Goal: Task Accomplishment & Management: Manage account settings

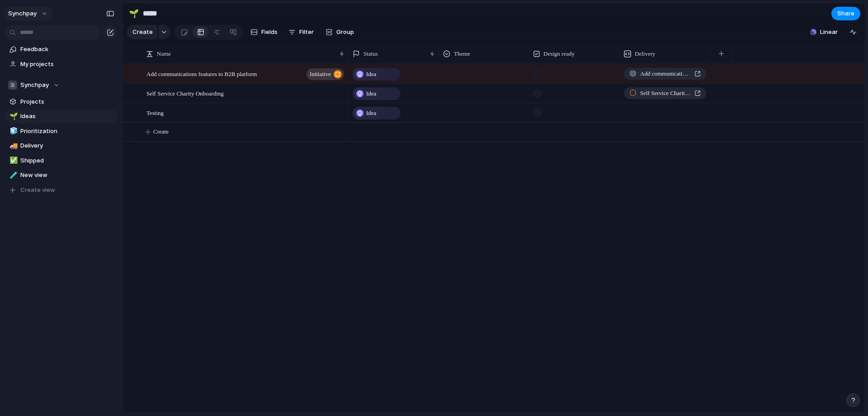
click at [38, 11] on button "synchpay" at bounding box center [28, 13] width 48 height 14
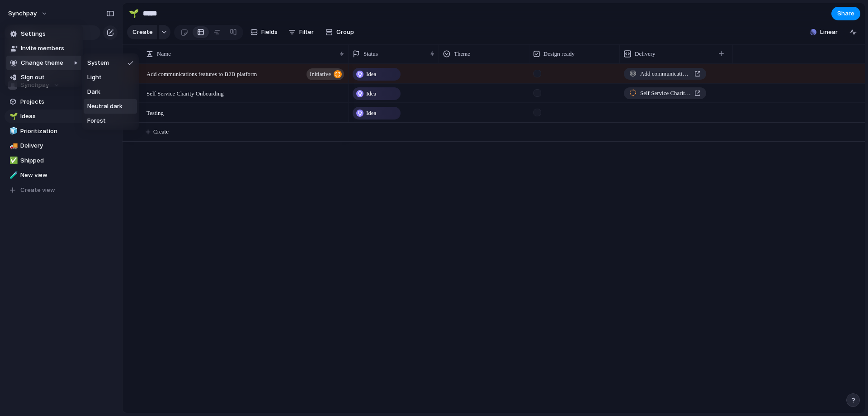
click at [118, 110] on span "Neutral dark" at bounding box center [104, 106] width 35 height 9
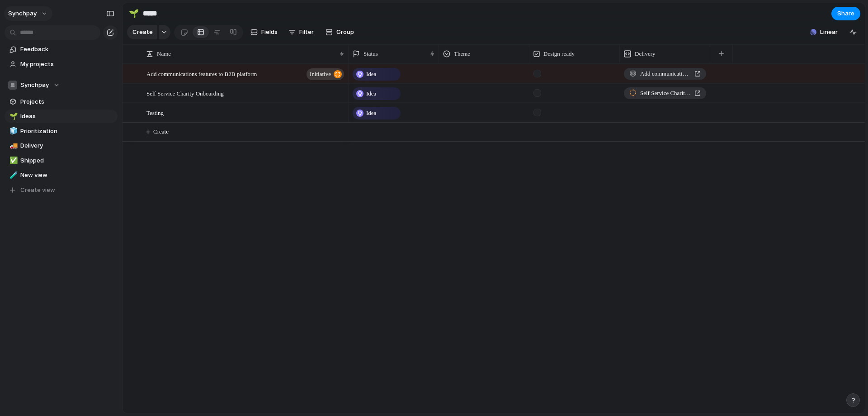
click at [40, 14] on button "synchpay" at bounding box center [28, 13] width 48 height 14
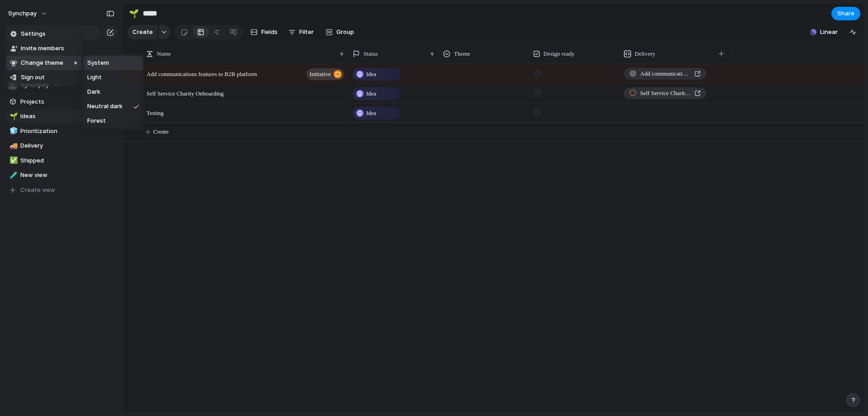
click at [110, 62] on li "System" at bounding box center [113, 63] width 59 height 14
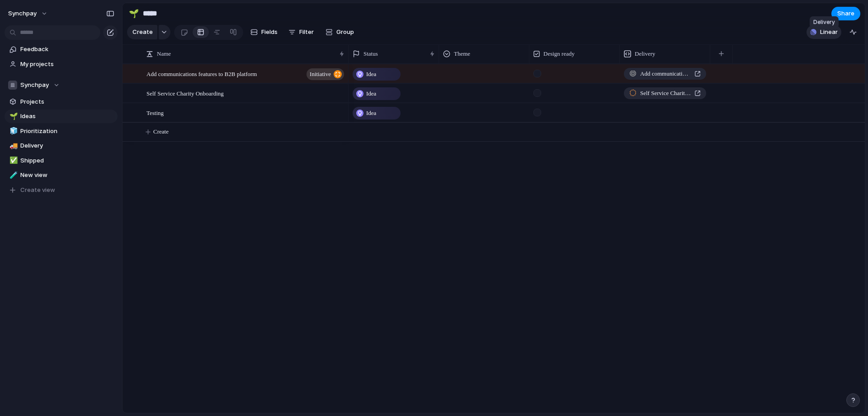
click at [835, 35] on span "Linear" at bounding box center [829, 32] width 18 height 9
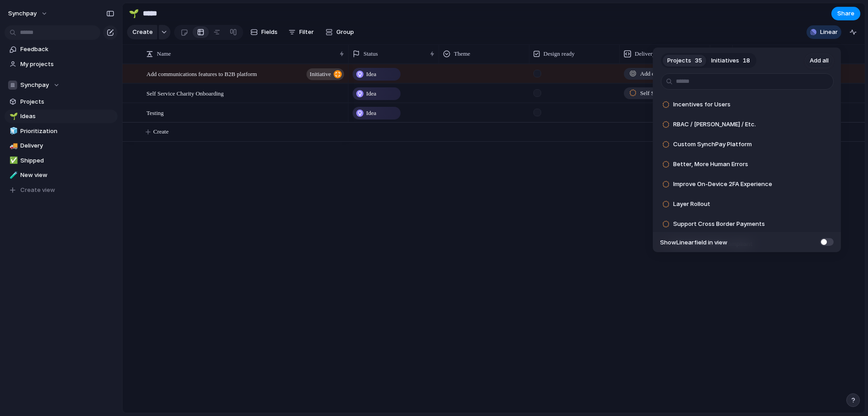
click at [522, 215] on div "Projects 35 Initiatives 18 Add all Incentives for Users Add RBAC / [PERSON_NAME…" at bounding box center [434, 208] width 868 height 416
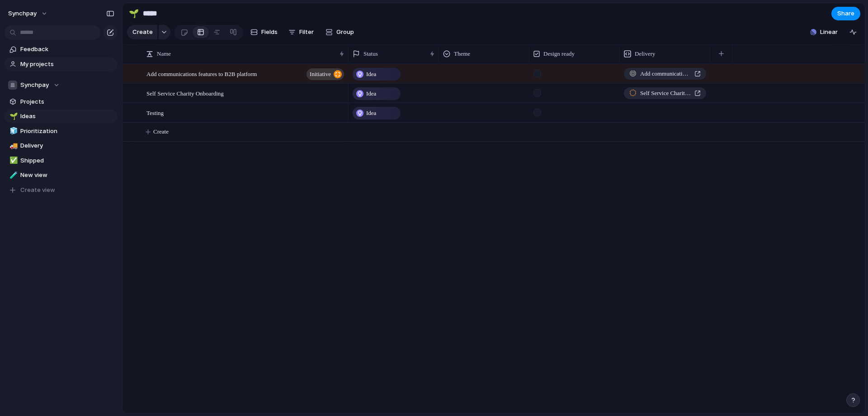
click at [52, 65] on span "My projects" at bounding box center [67, 64] width 94 height 9
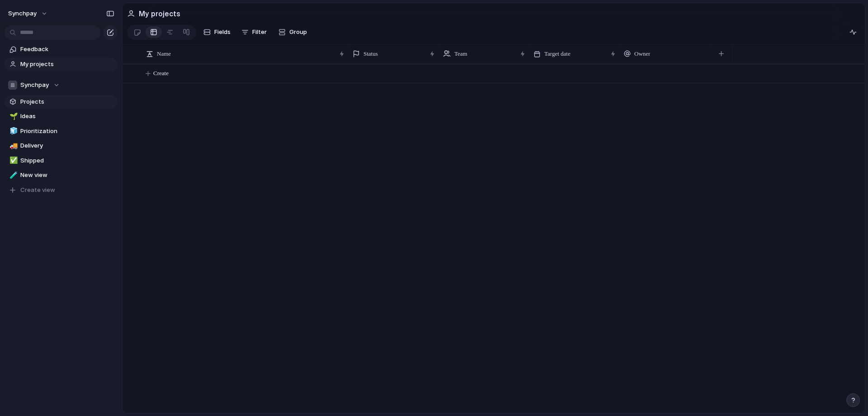
click at [53, 102] on span "Projects" at bounding box center [67, 101] width 94 height 9
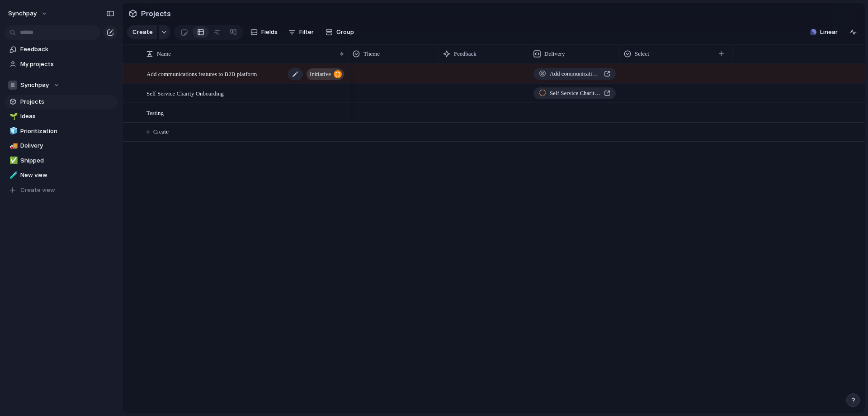
click at [241, 78] on span "Add communications features to B2B platform" at bounding box center [202, 73] width 110 height 10
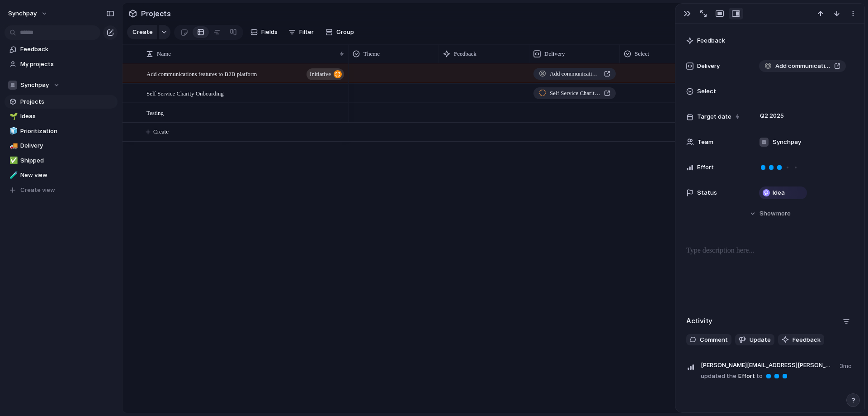
scroll to position [148, 0]
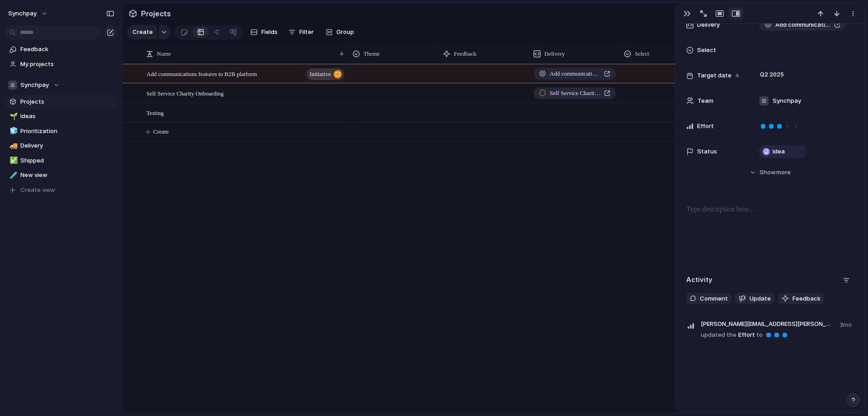
click at [534, 359] on div "Add communications features to B2B platform Self Service Charity Onboarding Push" at bounding box center [607, 238] width 517 height 349
click at [721, 12] on div "button" at bounding box center [720, 13] width 8 height 7
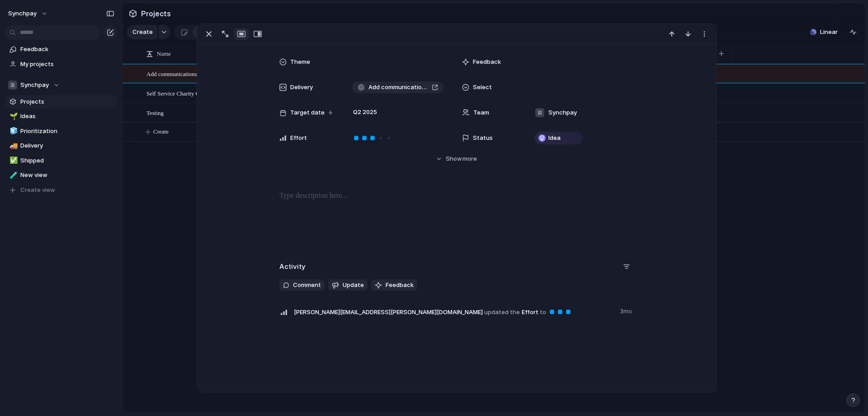
scroll to position [46, 0]
click at [385, 136] on div at bounding box center [389, 138] width 8 height 8
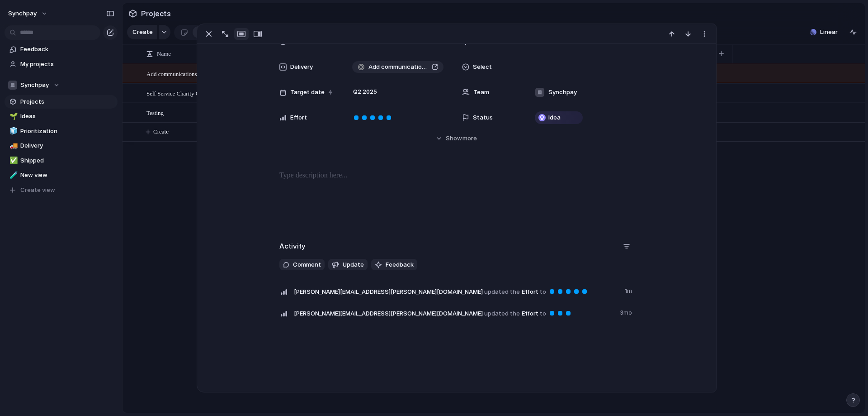
scroll to position [67, 0]
click at [350, 262] on span "Update" at bounding box center [353, 263] width 21 height 9
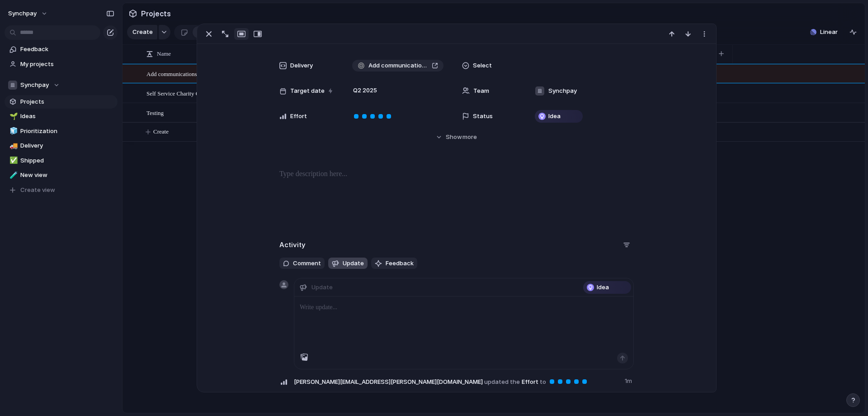
click at [350, 262] on span "Update" at bounding box center [353, 263] width 21 height 9
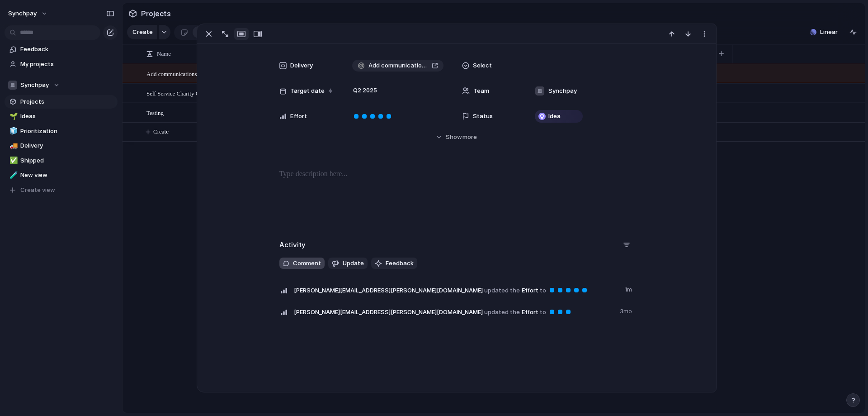
click at [307, 261] on span "Comment" at bounding box center [307, 263] width 28 height 9
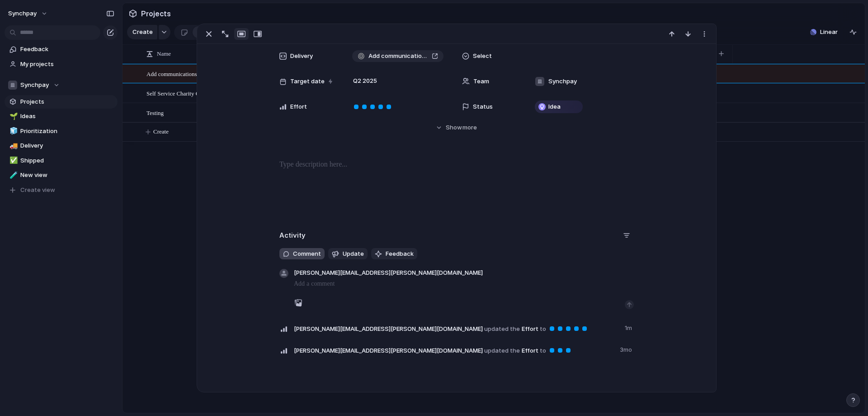
drag, startPoint x: 299, startPoint y: 249, endPoint x: 341, endPoint y: 251, distance: 42.1
click at [300, 249] on span "Comment" at bounding box center [307, 253] width 28 height 9
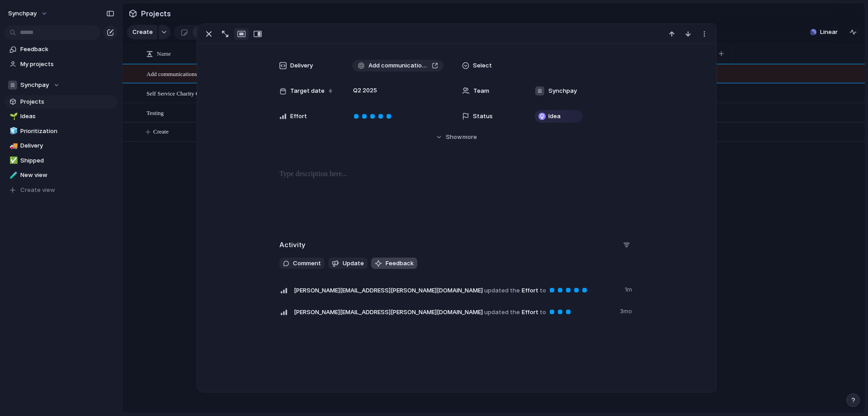
click at [386, 263] on span "Feedback" at bounding box center [400, 263] width 28 height 9
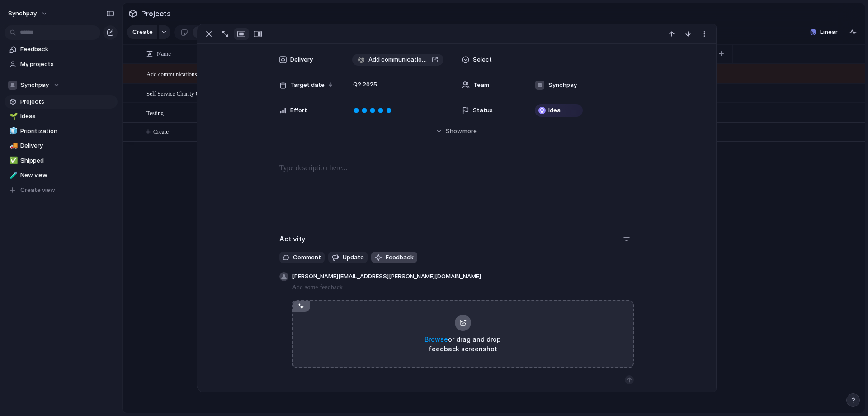
scroll to position [76, 0]
drag, startPoint x: 767, startPoint y: 32, endPoint x: 849, endPoint y: 22, distance: 82.5
click at [778, 33] on section "Create Fields Filter Group Zoom Collapse Linear" at bounding box center [494, 34] width 743 height 22
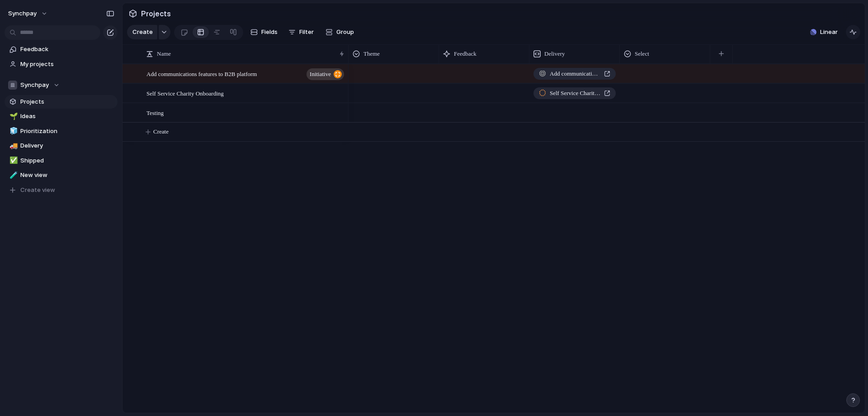
click at [854, 34] on div "button" at bounding box center [853, 31] width 7 height 7
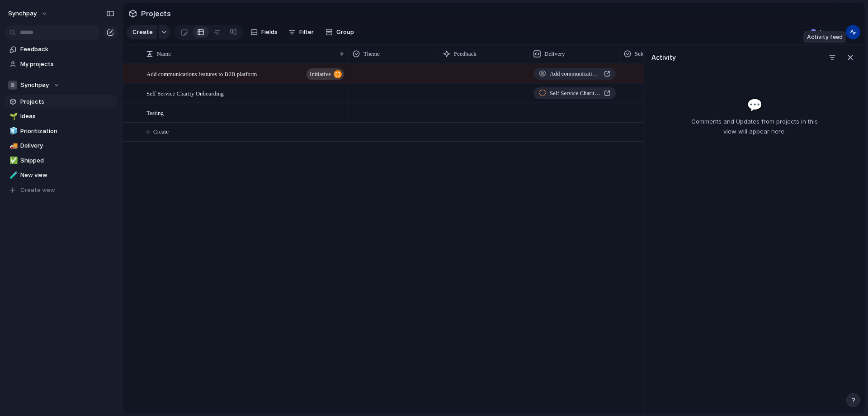
click at [854, 35] on div "button" at bounding box center [853, 31] width 7 height 7
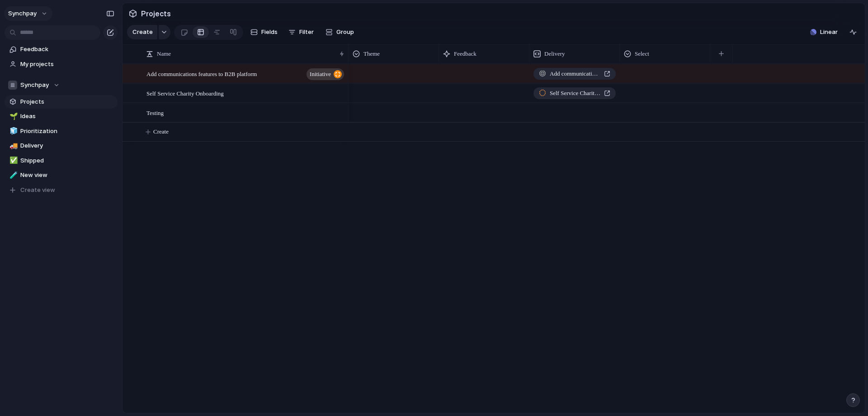
click at [19, 14] on span "synchpay" at bounding box center [22, 13] width 28 height 9
click at [32, 32] on span "Settings" at bounding box center [33, 33] width 25 height 9
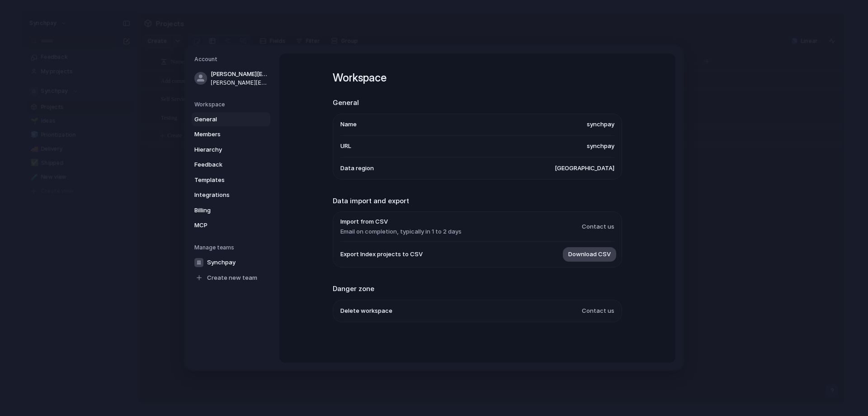
click at [580, 256] on span "Download CSV" at bounding box center [590, 254] width 43 height 9
click at [228, 129] on link "Members" at bounding box center [231, 134] width 79 height 14
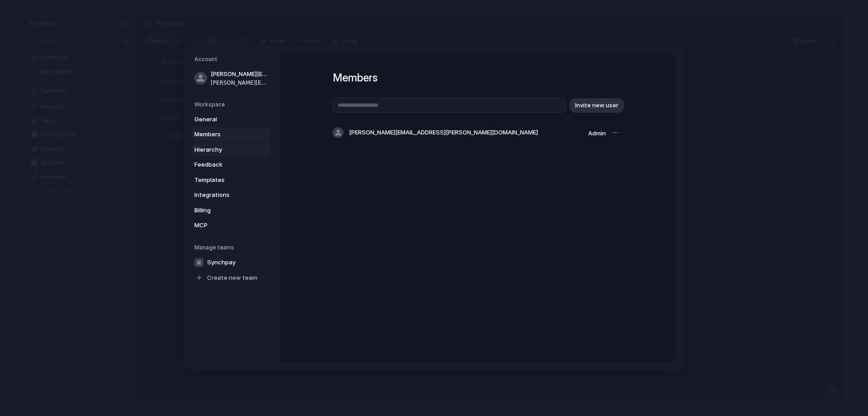
click at [234, 142] on link "Hierarchy" at bounding box center [231, 149] width 79 height 14
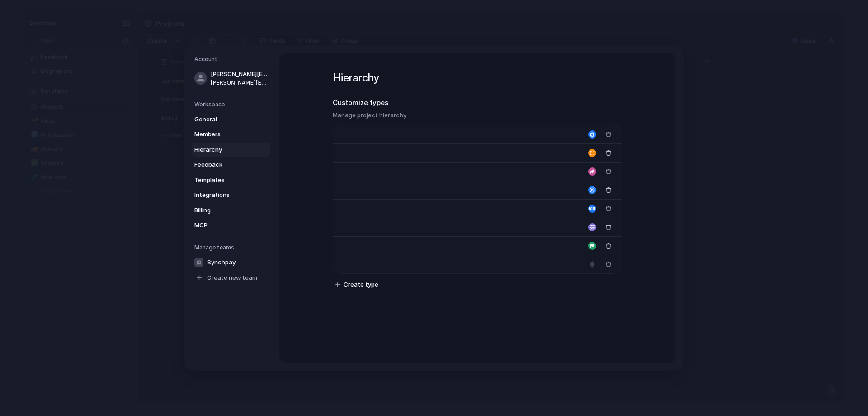
type input "*********"
type input "**********"
type input "******"
type input "****"
type input "**********"
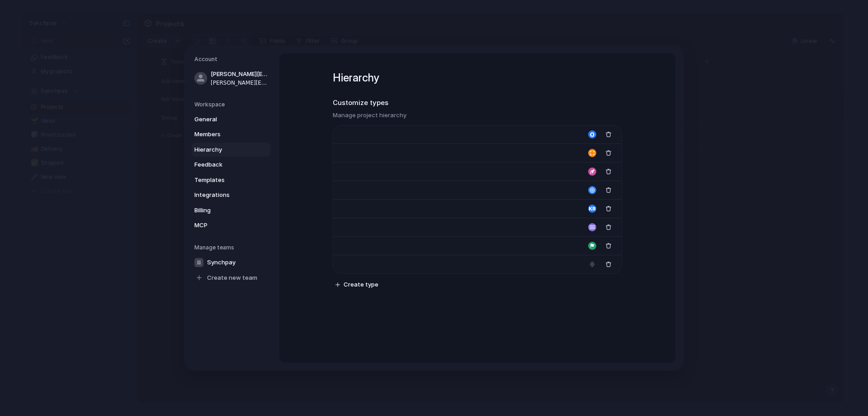
type input "**********"
type input "*******"
click at [241, 170] on link "Feedback" at bounding box center [231, 164] width 79 height 14
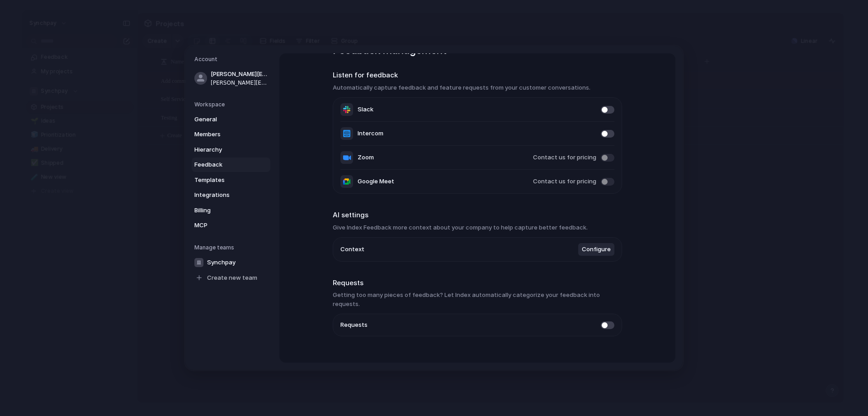
scroll to position [33, 0]
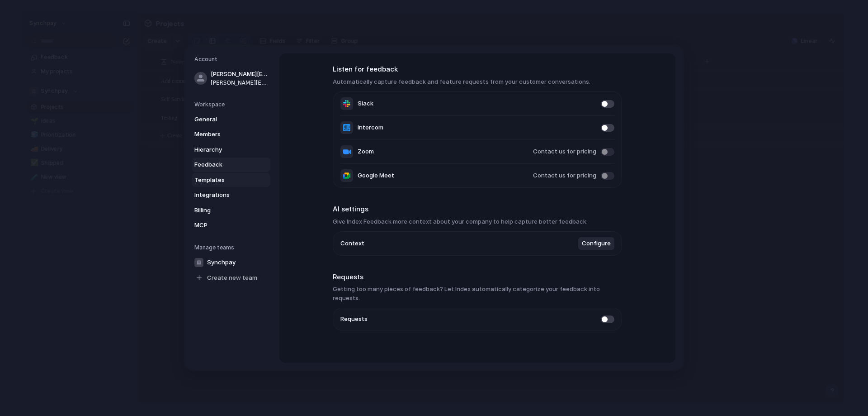
click at [244, 182] on span "Templates" at bounding box center [223, 179] width 58 height 9
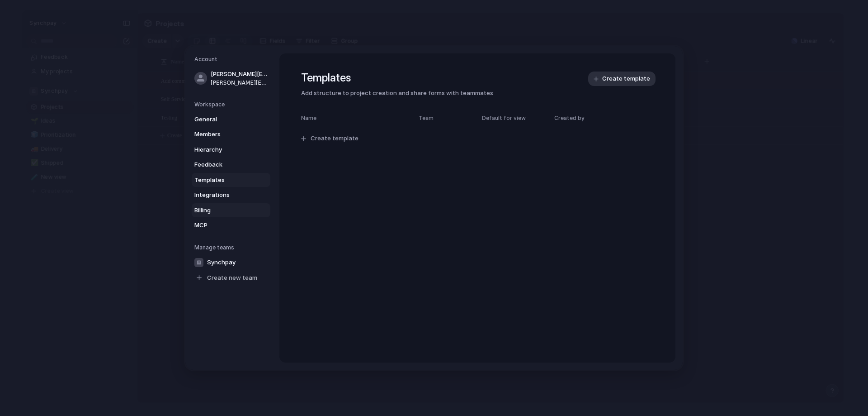
click at [223, 209] on span "Billing" at bounding box center [223, 210] width 58 height 9
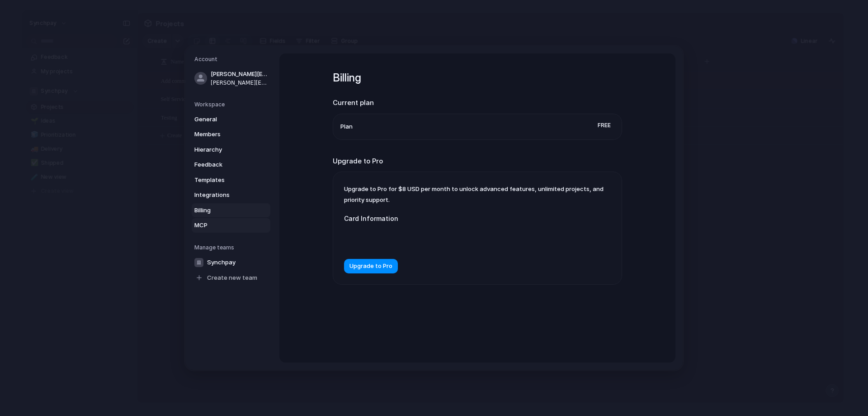
click at [225, 228] on span "MCP" at bounding box center [223, 225] width 58 height 9
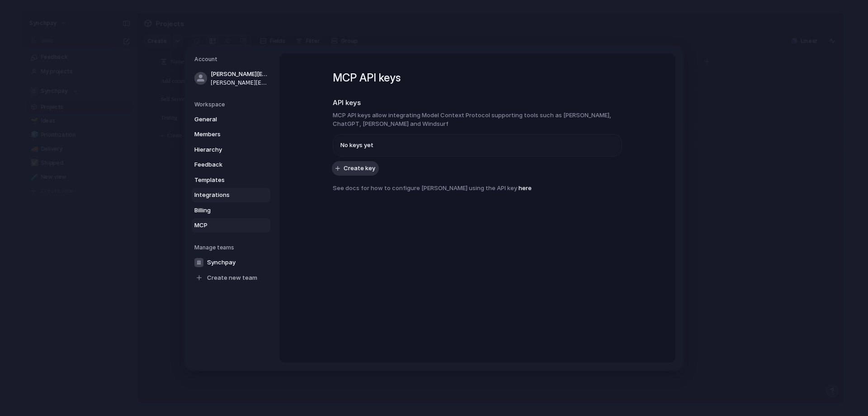
click at [228, 197] on span "Integrations" at bounding box center [223, 194] width 58 height 9
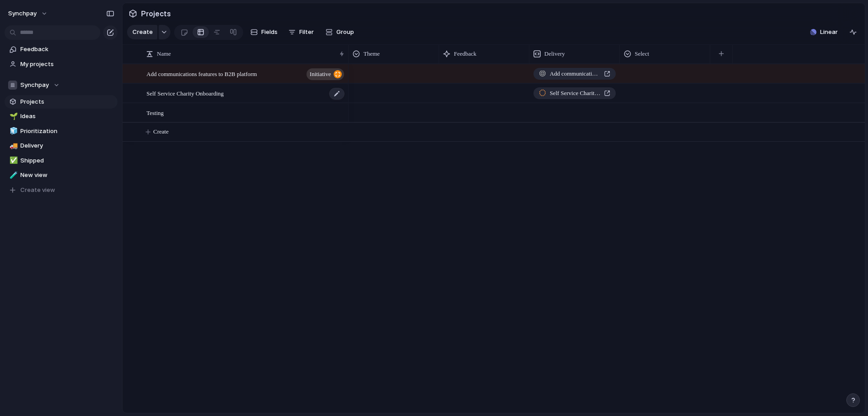
click at [212, 98] on span "Self Service Charity Onboarding" at bounding box center [185, 93] width 77 height 10
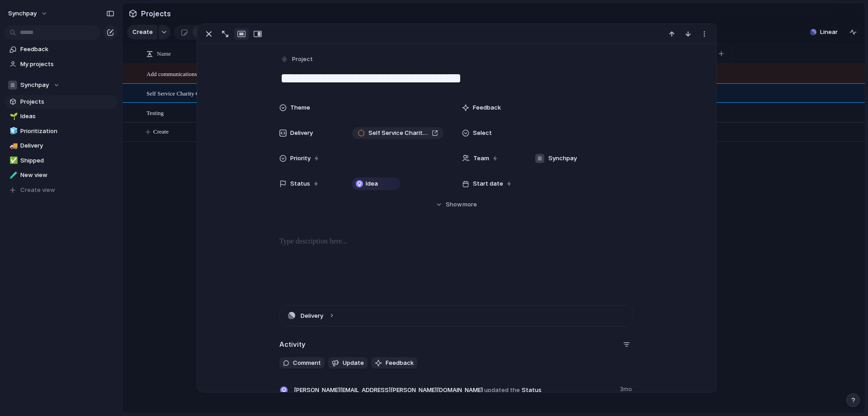
click at [483, 132] on span "Select" at bounding box center [482, 132] width 19 height 9
click at [577, 166] on span "Type to add a value" at bounding box center [570, 164] width 81 height 14
click at [493, 136] on div "Type to add a value" at bounding box center [434, 208] width 868 height 416
click at [541, 133] on div at bounding box center [580, 133] width 99 height 10
click at [818, 168] on div "Type to add a value" at bounding box center [434, 208] width 868 height 416
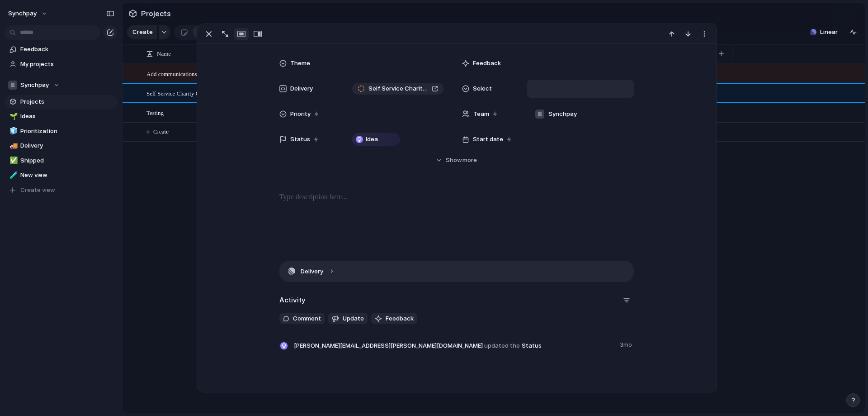
scroll to position [43, 0]
click at [312, 275] on button "Delivery" at bounding box center [457, 273] width 354 height 20
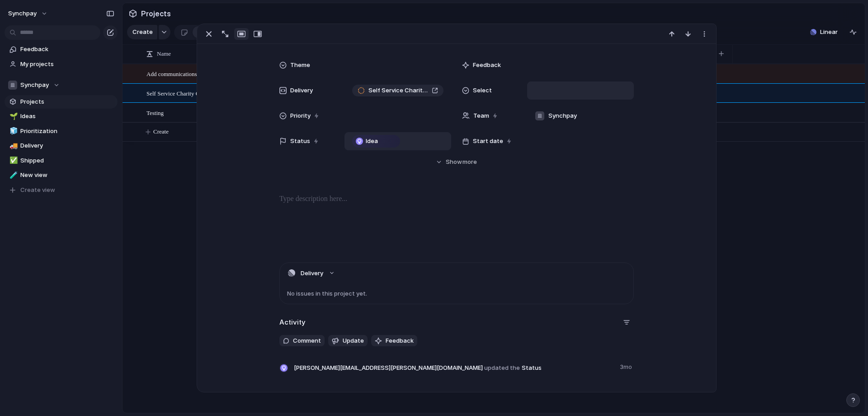
click at [366, 140] on span "Idea" at bounding box center [372, 141] width 12 height 9
click at [768, 176] on div "Idea Planned Scoping On track At risk Off track Paused Canceled Done" at bounding box center [434, 208] width 868 height 416
click at [151, 187] on div "Add communications features to B2B platform initiative Self Service Charity Onb…" at bounding box center [494, 238] width 743 height 349
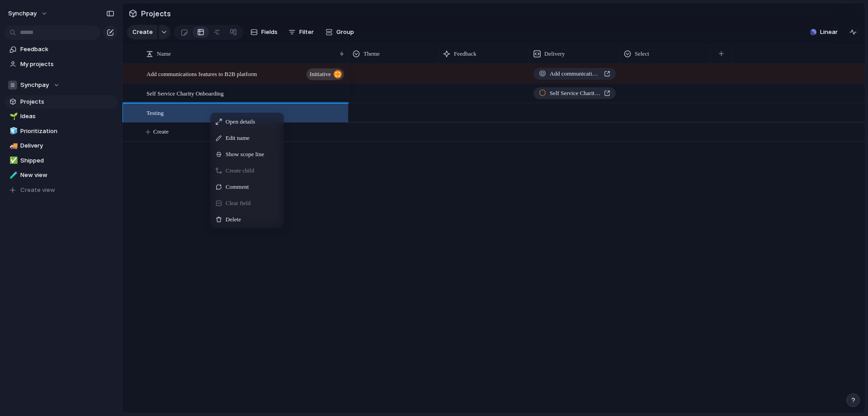
click at [243, 227] on div "Delete" at bounding box center [247, 219] width 70 height 14
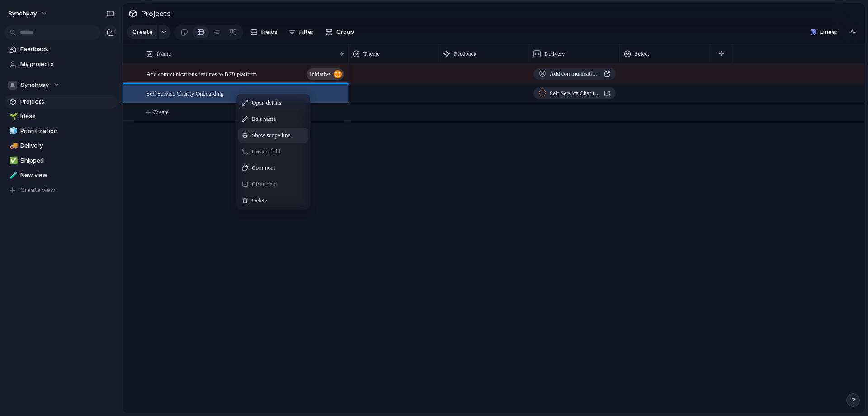
click at [279, 140] on span "Show scope line" at bounding box center [271, 135] width 38 height 9
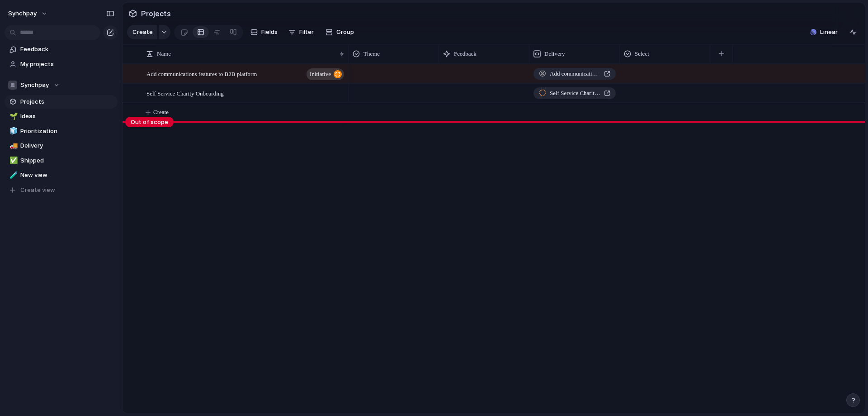
drag, startPoint x: 279, startPoint y: 170, endPoint x: 264, endPoint y: 155, distance: 21.4
click at [280, 170] on div "Add communications features to B2B platform initiative Self Service Charity Onb…" at bounding box center [494, 238] width 743 height 349
click at [233, 79] on span "Add communications features to B2B platform" at bounding box center [202, 73] width 110 height 10
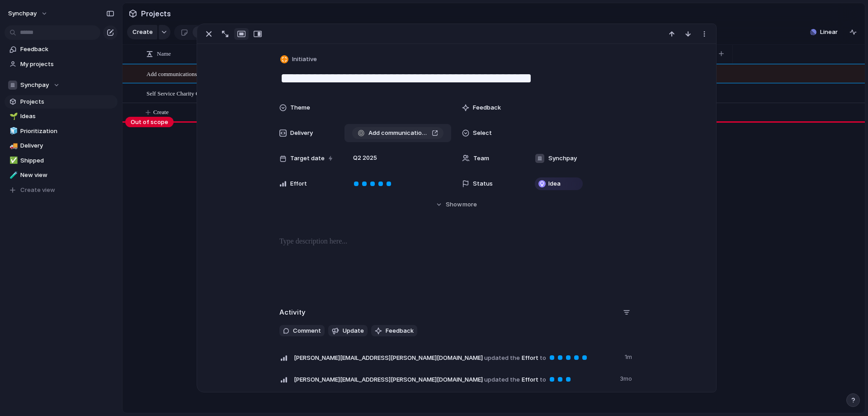
click at [395, 136] on span "Add communications features to B2B platform" at bounding box center [399, 132] width 60 height 9
click at [171, 163] on div "Add communications features to B2B platform initiative Self Service Charity Onb…" at bounding box center [494, 238] width 743 height 349
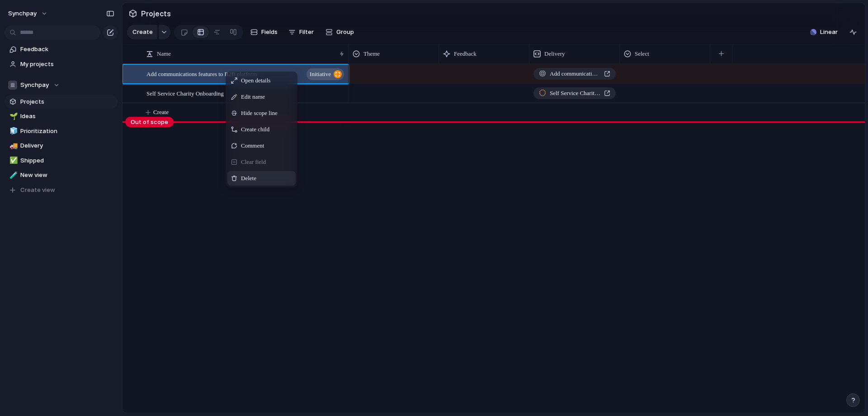
click at [270, 185] on div "Delete" at bounding box center [262, 178] width 68 height 14
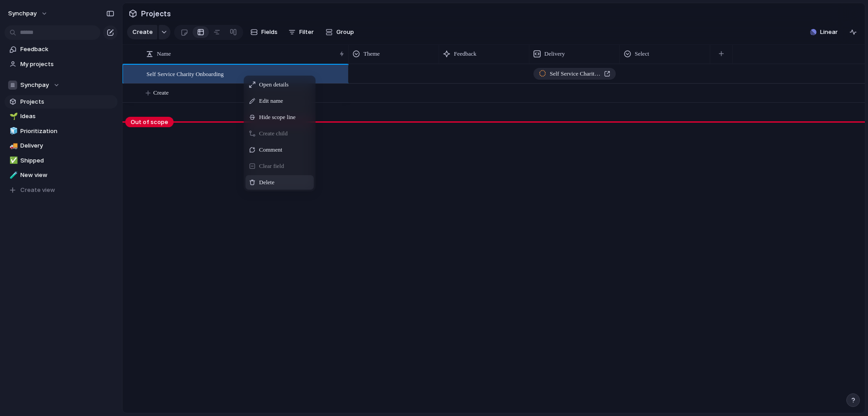
click at [267, 187] on span "Delete" at bounding box center [266, 182] width 15 height 9
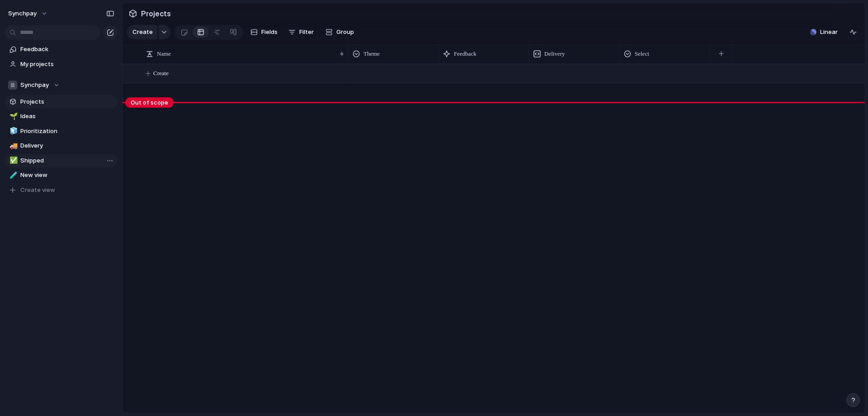
click at [54, 156] on link "✅ Shipped" at bounding box center [61, 161] width 113 height 14
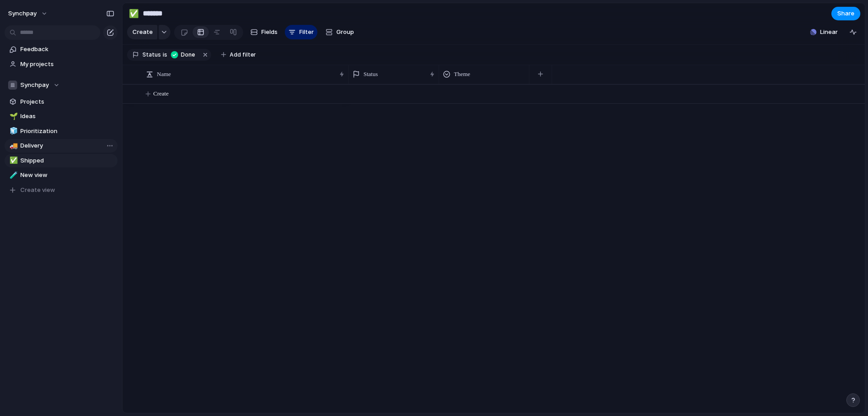
click at [54, 146] on span "Delivery" at bounding box center [67, 145] width 94 height 9
click at [62, 131] on span "Prioritization" at bounding box center [67, 131] width 94 height 9
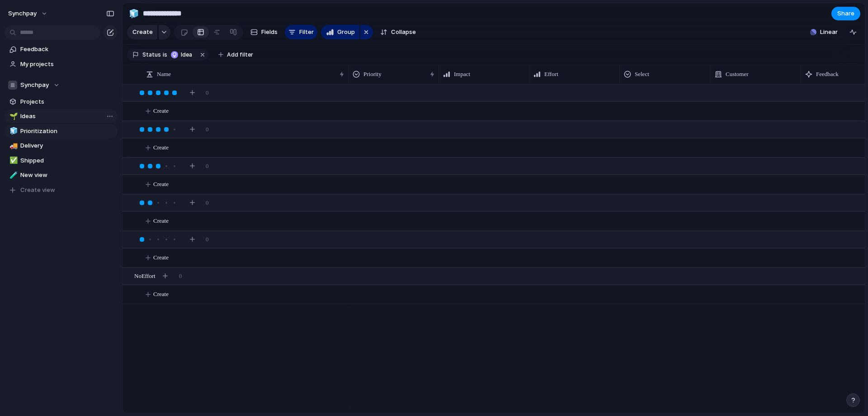
click at [62, 116] on span "Ideas" at bounding box center [67, 116] width 94 height 9
type input "*****"
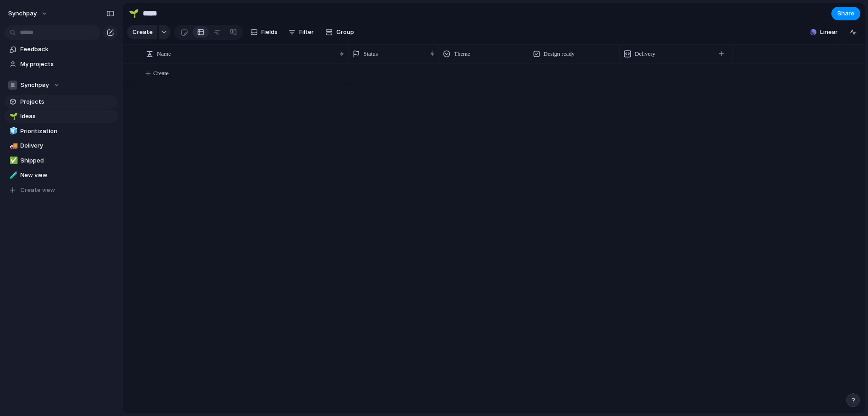
click at [67, 100] on span "Projects" at bounding box center [67, 101] width 94 height 9
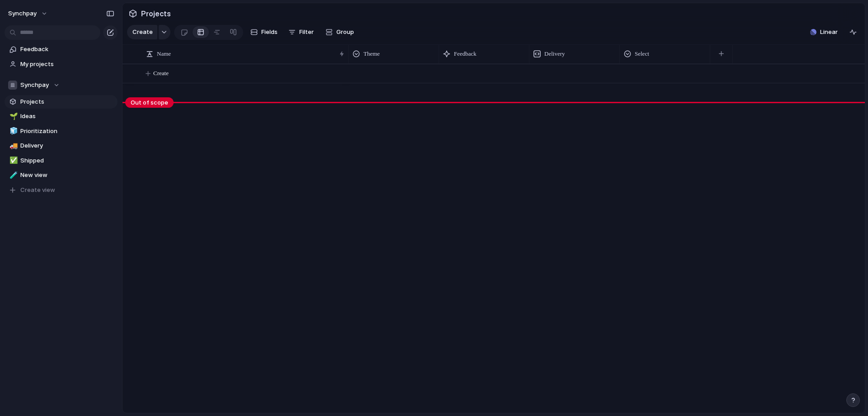
click at [163, 105] on body "synchpay Feedback My projects Synchpay Projects 🌱 Ideas 🧊 Prioritization 🚚 Deli…" at bounding box center [434, 208] width 868 height 416
click at [42, 62] on span "My projects" at bounding box center [67, 64] width 94 height 9
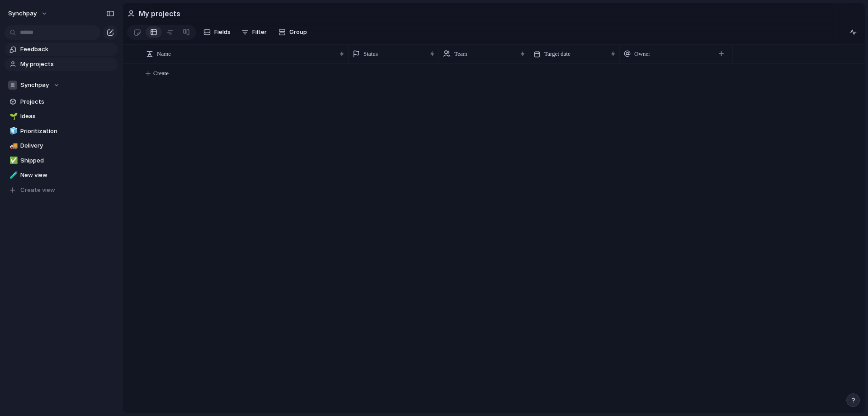
click at [42, 53] on span "Feedback" at bounding box center [67, 49] width 94 height 9
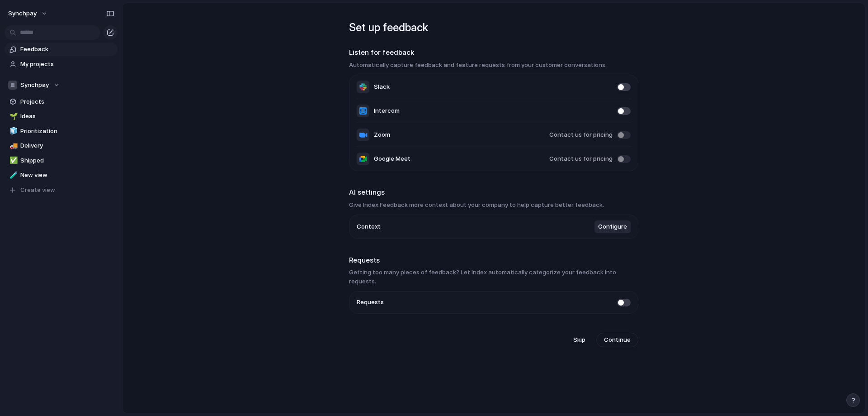
click at [625, 85] on li "Slack" at bounding box center [494, 87] width 274 height 24
click at [625, 86] on span at bounding box center [624, 87] width 14 height 8
click at [621, 113] on span at bounding box center [624, 111] width 14 height 8
click at [621, 299] on span at bounding box center [624, 303] width 14 height 8
click at [617, 332] on button "Continue" at bounding box center [618, 339] width 42 height 14
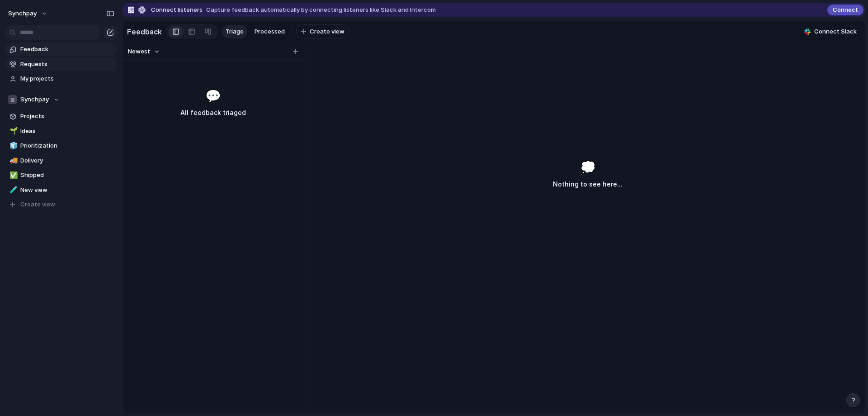
click at [35, 66] on span "Requests" at bounding box center [67, 64] width 94 height 9
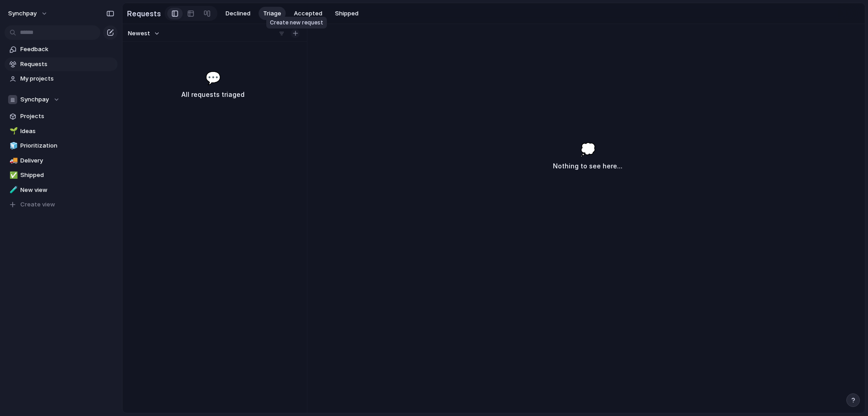
click at [298, 36] on div "button" at bounding box center [295, 33] width 5 height 5
type input "*******"
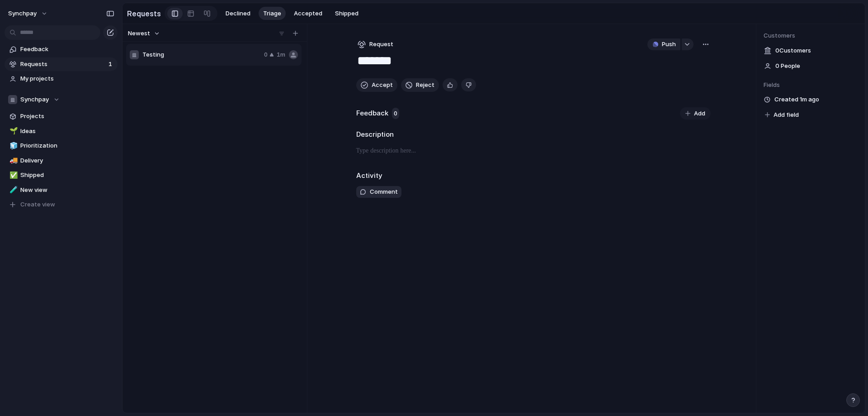
click at [789, 52] on span "0 Customer s" at bounding box center [794, 50] width 36 height 9
click at [702, 47] on button "button" at bounding box center [706, 44] width 10 height 12
drag, startPoint x: 699, startPoint y: 178, endPoint x: 717, endPoint y: 165, distance: 22.3
click at [698, 180] on div "Copy link Merge Move to [GEOGRAPHIC_DATA]" at bounding box center [434, 208] width 868 height 416
click at [383, 116] on h2 "Feedback" at bounding box center [372, 113] width 32 height 10
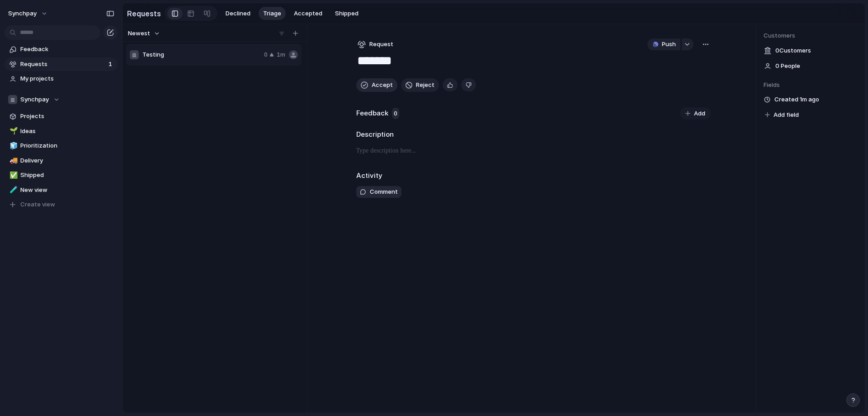
click at [379, 88] on span "Accept" at bounding box center [382, 85] width 21 height 9
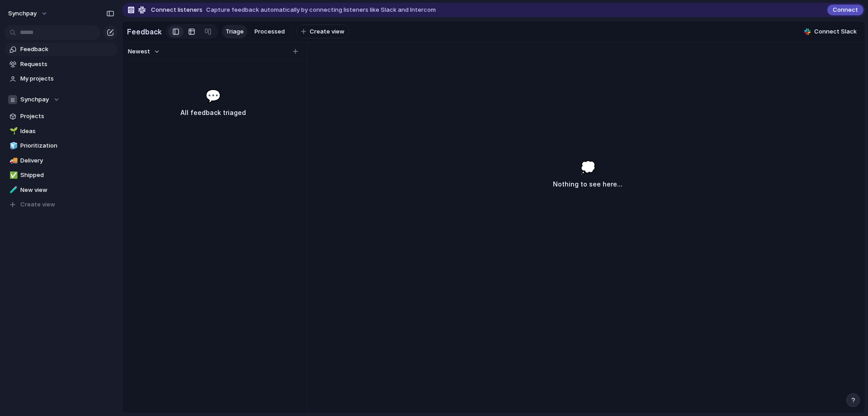
click at [188, 37] on div at bounding box center [191, 31] width 7 height 14
click at [57, 65] on span "Requests" at bounding box center [67, 64] width 94 height 9
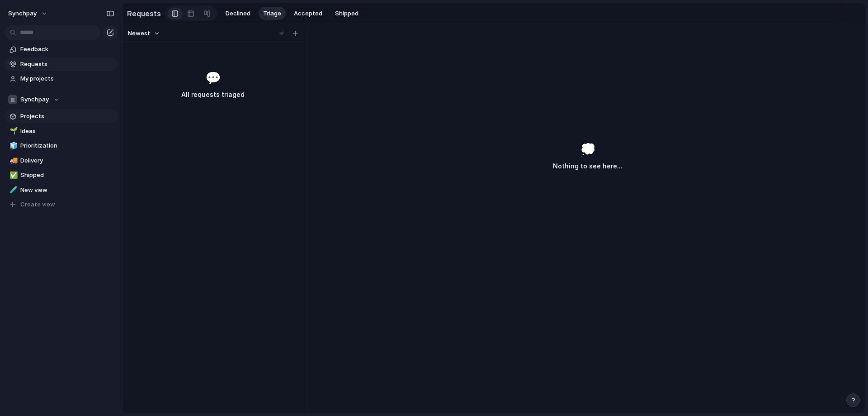
click at [54, 117] on span "Projects" at bounding box center [67, 116] width 94 height 9
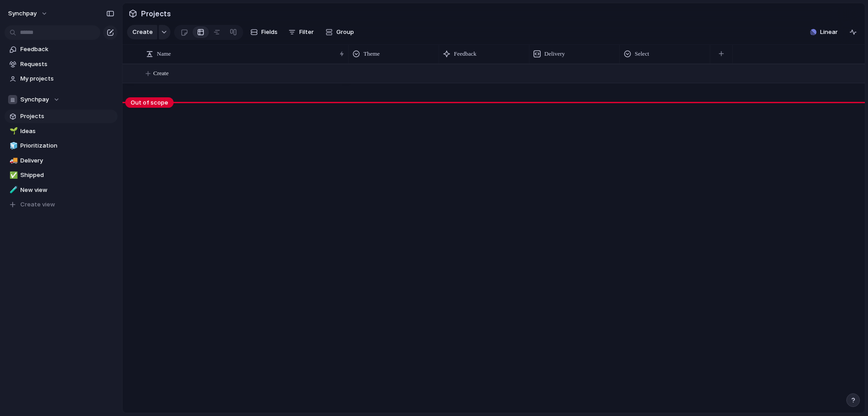
click at [195, 81] on button "Create" at bounding box center [506, 73] width 748 height 19
click at [65, 190] on span "New view" at bounding box center [67, 189] width 94 height 9
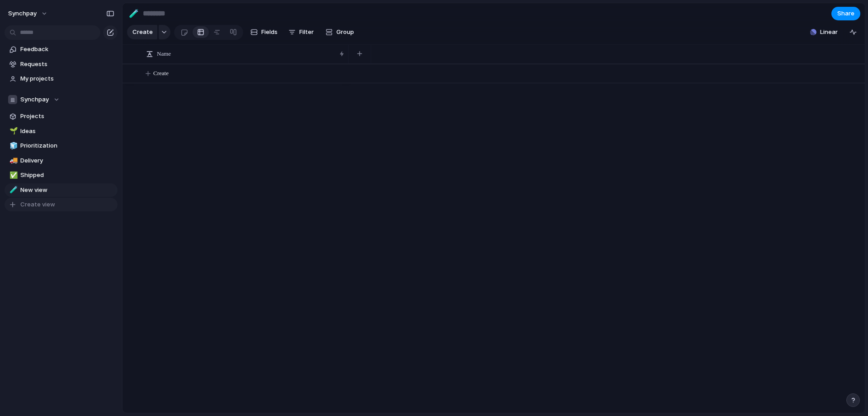
click at [59, 202] on button "Create view" at bounding box center [61, 205] width 113 height 14
click at [277, 36] on button "Fields" at bounding box center [264, 32] width 34 height 14
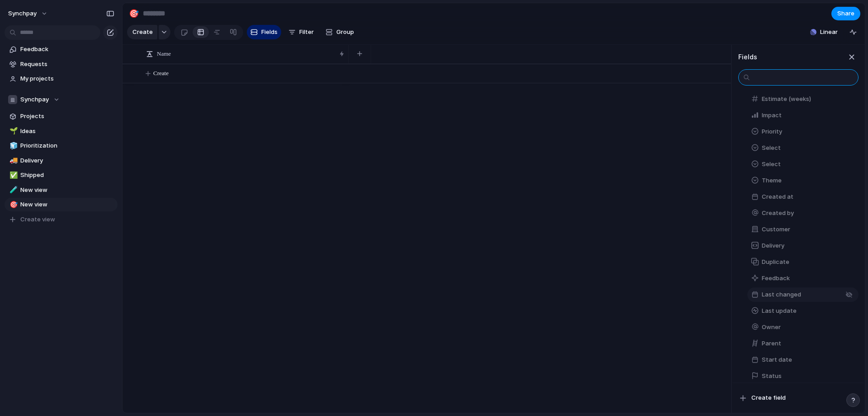
scroll to position [140, 0]
click at [778, 398] on span "Create field" at bounding box center [769, 397] width 34 height 9
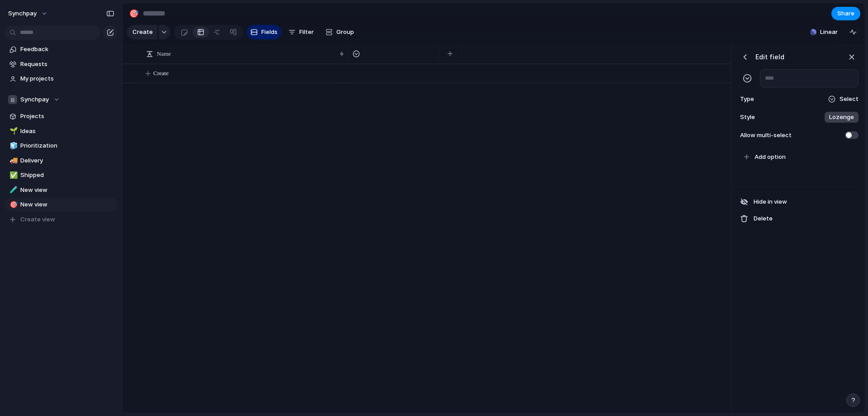
click at [838, 122] on span "Lozenge" at bounding box center [842, 117] width 25 height 9
click at [805, 180] on li "***" at bounding box center [813, 177] width 87 height 15
click at [854, 104] on span "Select" at bounding box center [849, 99] width 19 height 9
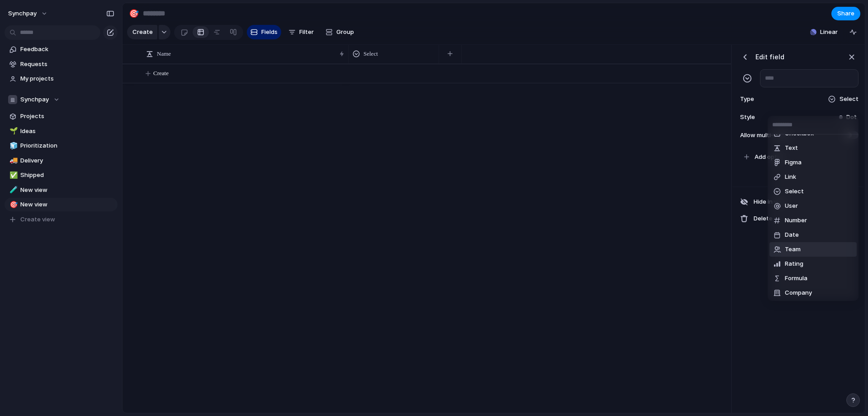
scroll to position [12, 0]
click at [810, 293] on span "Company" at bounding box center [798, 291] width 27 height 9
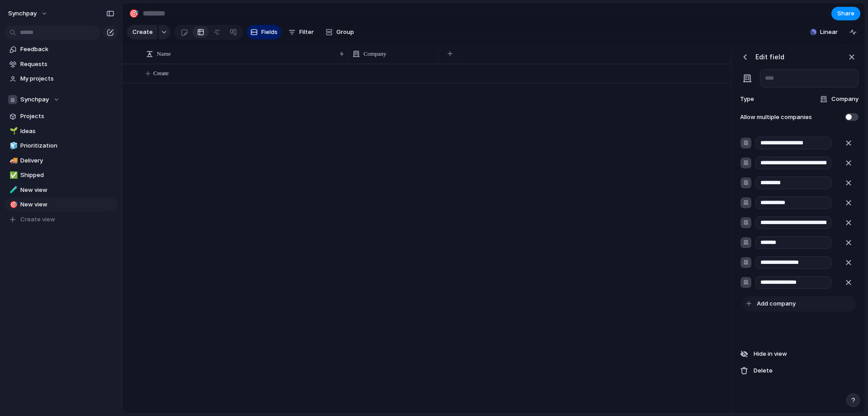
click at [791, 302] on div "**********" at bounding box center [798, 192] width 131 height 294
click at [451, 62] on button "button" at bounding box center [450, 54] width 19 height 16
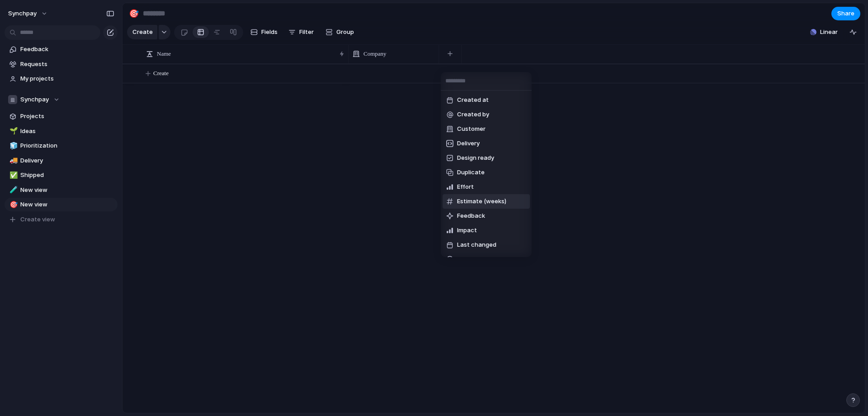
click at [488, 199] on span "Estimate (weeks)" at bounding box center [481, 201] width 49 height 9
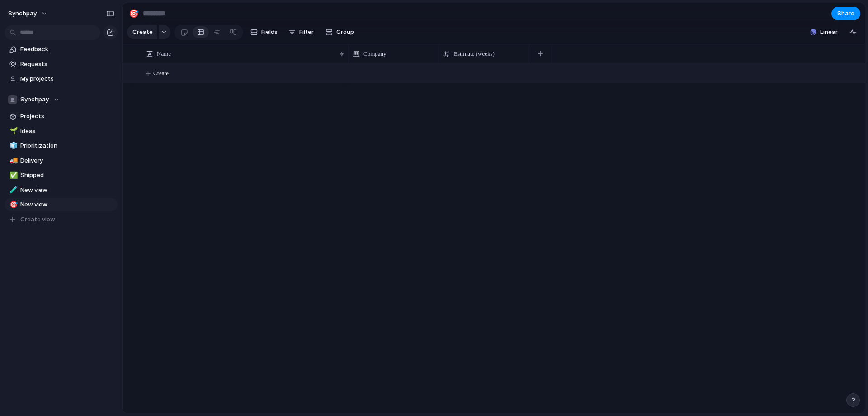
click at [487, 79] on button "Create" at bounding box center [506, 73] width 748 height 19
type textarea "*******"
click at [482, 70] on span at bounding box center [485, 67] width 90 height 5
type input "*"
click at [547, 58] on button "button" at bounding box center [540, 54] width 19 height 16
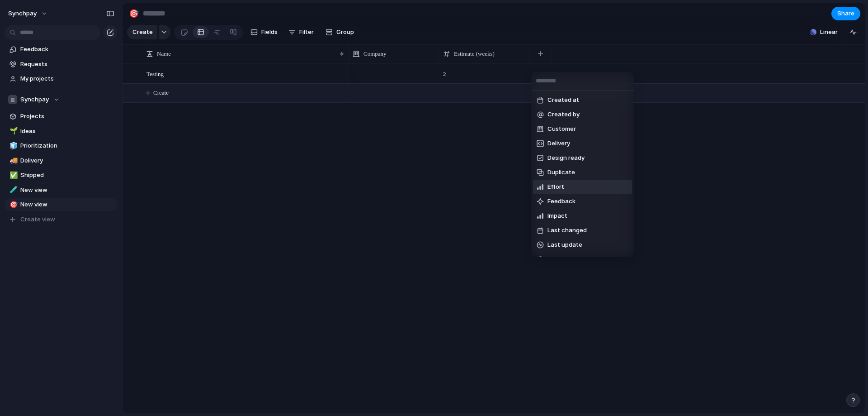
click at [580, 185] on li "Effort" at bounding box center [582, 187] width 99 height 14
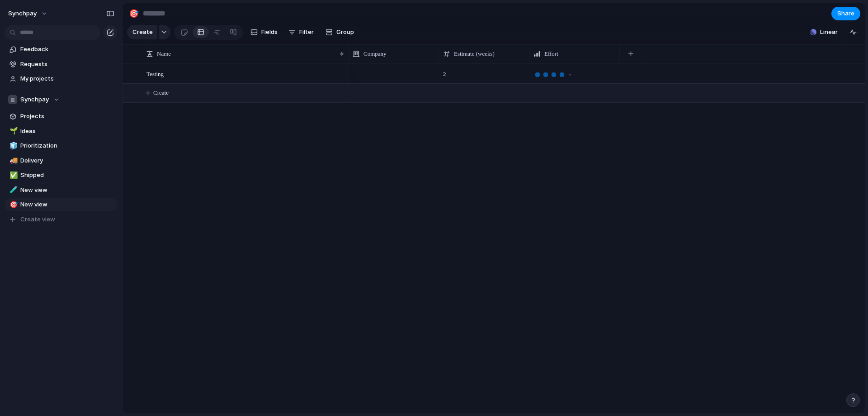
click at [562, 77] on div at bounding box center [562, 74] width 5 height 5
click at [185, 35] on div at bounding box center [184, 32] width 8 height 15
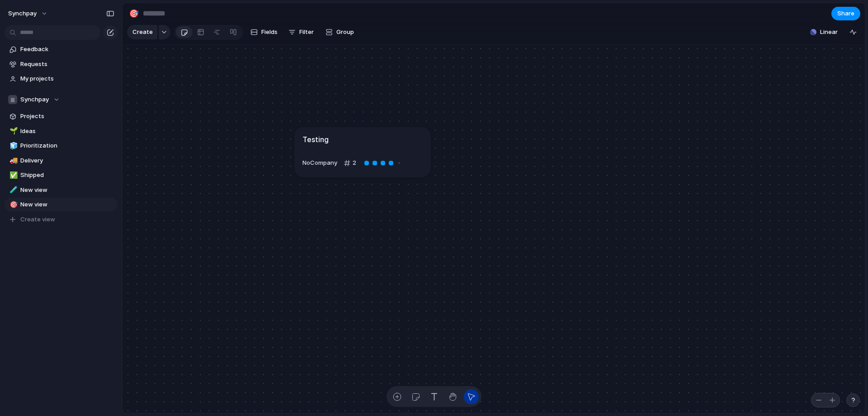
drag, startPoint x: 531, startPoint y: 237, endPoint x: 297, endPoint y: 95, distance: 273.7
click at [331, 138] on article "Testing No Company 2" at bounding box center [363, 152] width 136 height 50
click at [237, 33] on link at bounding box center [233, 32] width 16 height 14
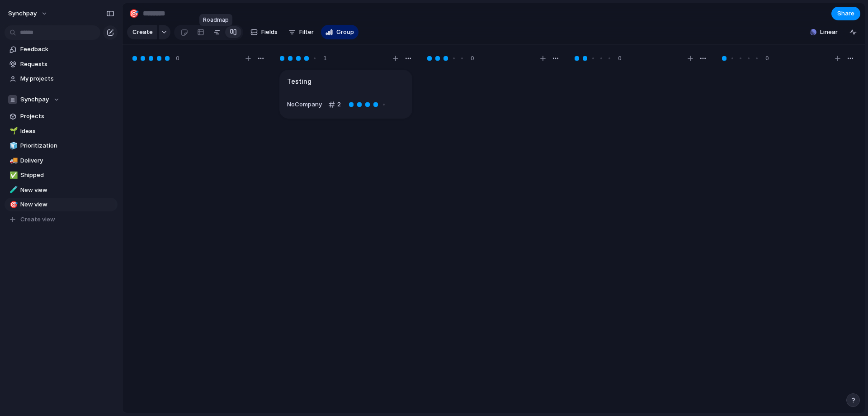
click at [214, 36] on div at bounding box center [216, 32] width 7 height 14
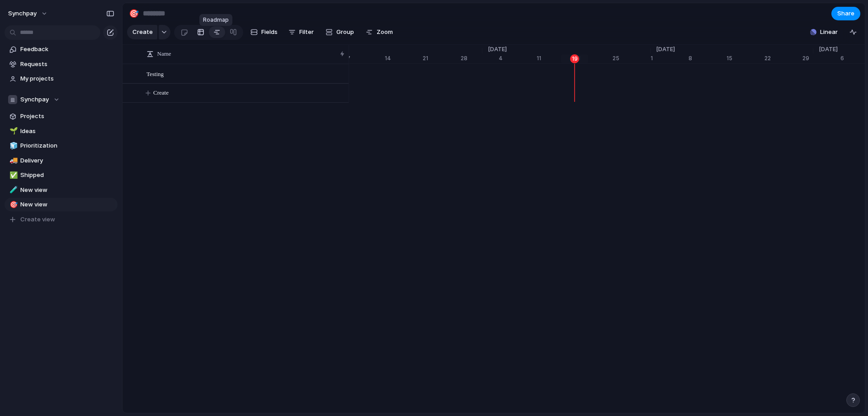
scroll to position [0, 5815]
click at [201, 34] on div at bounding box center [200, 32] width 7 height 14
click at [221, 34] on link at bounding box center [217, 32] width 16 height 14
click at [47, 118] on span "Projects" at bounding box center [67, 116] width 94 height 9
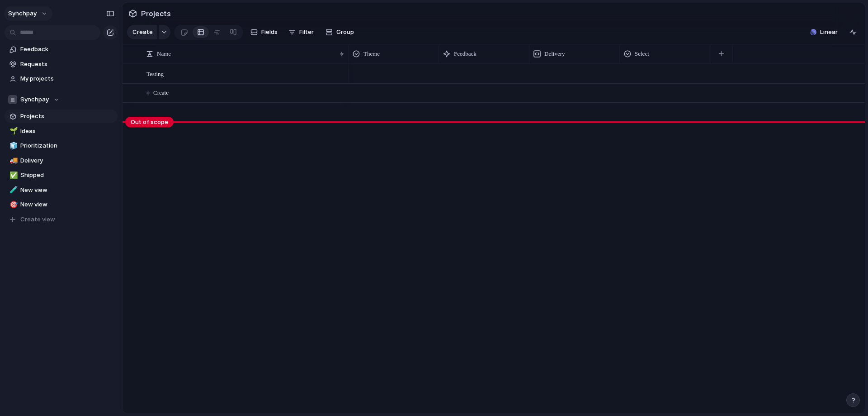
click at [39, 14] on button "synchpay" at bounding box center [28, 13] width 48 height 14
click at [43, 35] on span "Settings" at bounding box center [33, 33] width 25 height 9
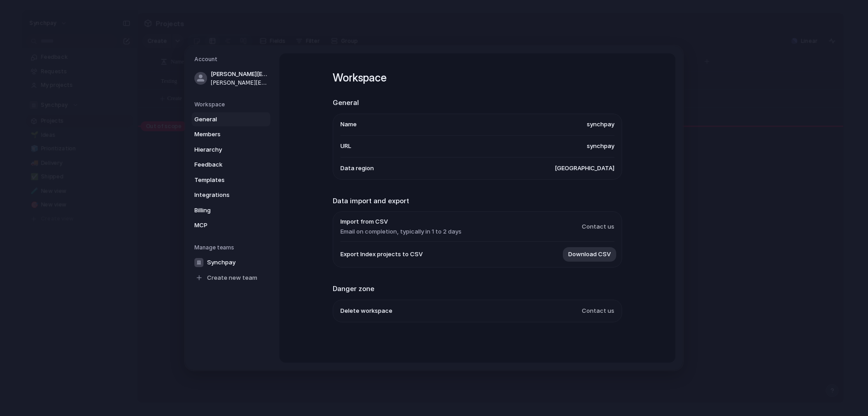
scroll to position [0, 0]
click at [209, 257] on link "Synchpay" at bounding box center [231, 262] width 79 height 14
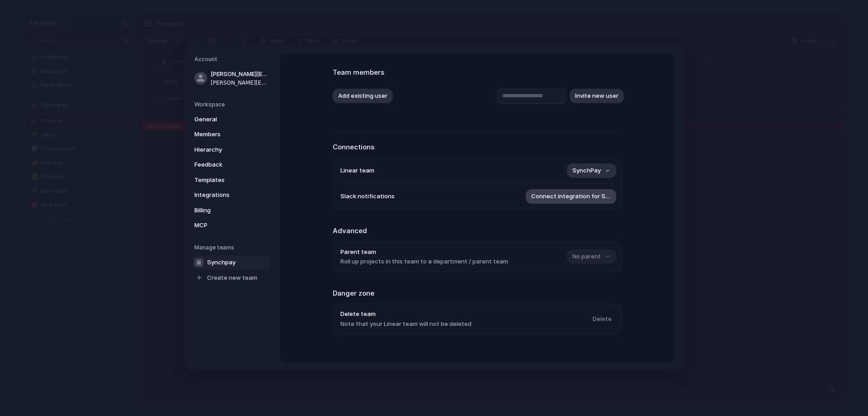
scroll to position [59, 0]
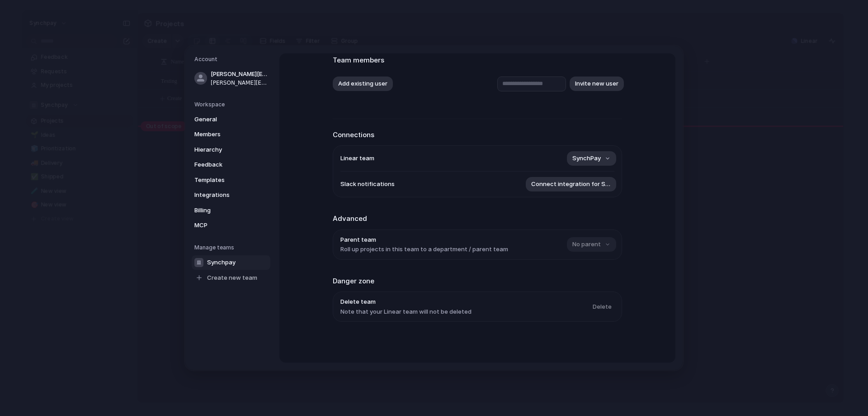
drag, startPoint x: 600, startPoint y: 308, endPoint x: 613, endPoint y: 310, distance: 13.3
click at [613, 312] on ul "Delete team Note that your Linear team will not be deleted [GEOGRAPHIC_DATA]" at bounding box center [477, 306] width 289 height 30
click at [222, 221] on span "MCP" at bounding box center [223, 225] width 58 height 9
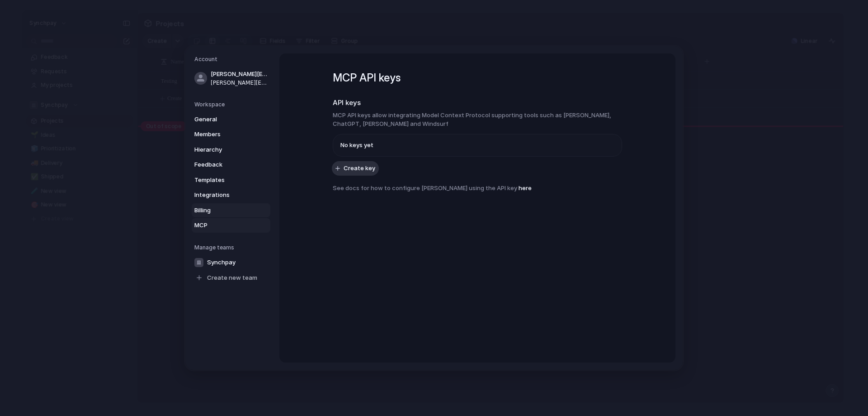
click at [204, 207] on span "Billing" at bounding box center [223, 210] width 58 height 9
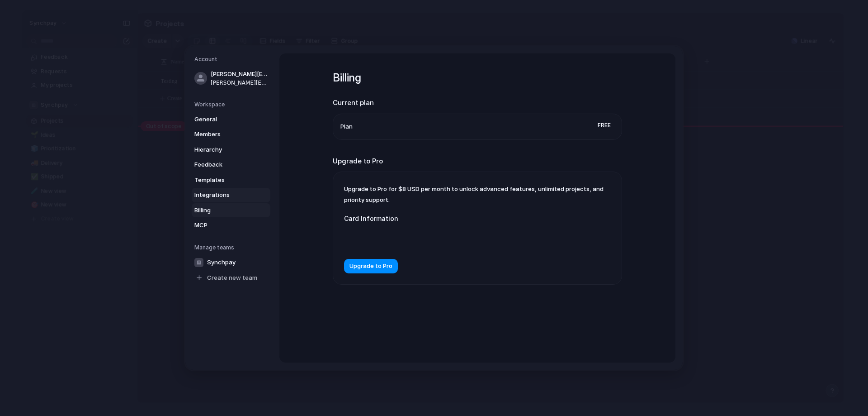
click at [214, 193] on span "Integrations" at bounding box center [223, 194] width 58 height 9
